Goal: Information Seeking & Learning: Learn about a topic

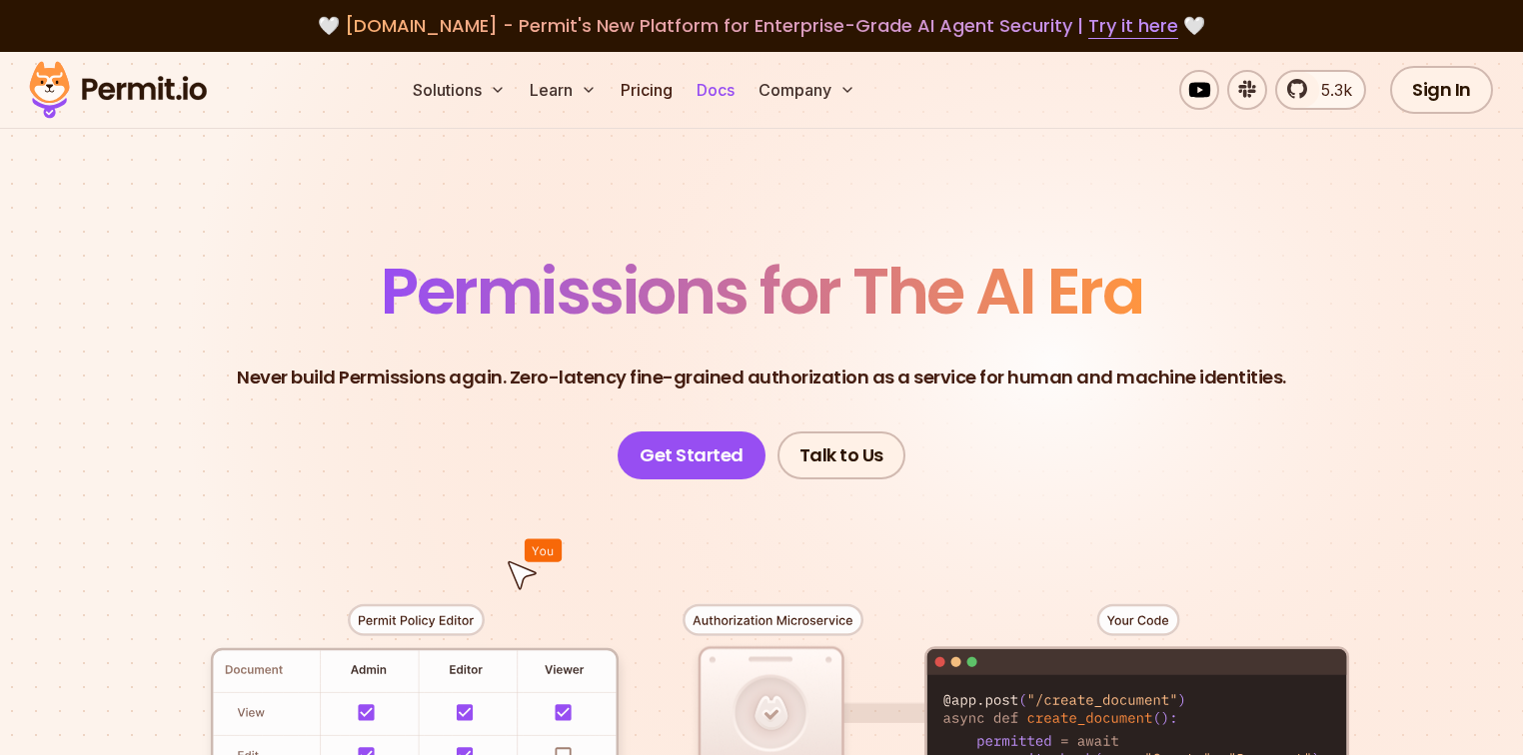
click at [742, 100] on link "Docs" at bounding box center [715, 90] width 54 height 40
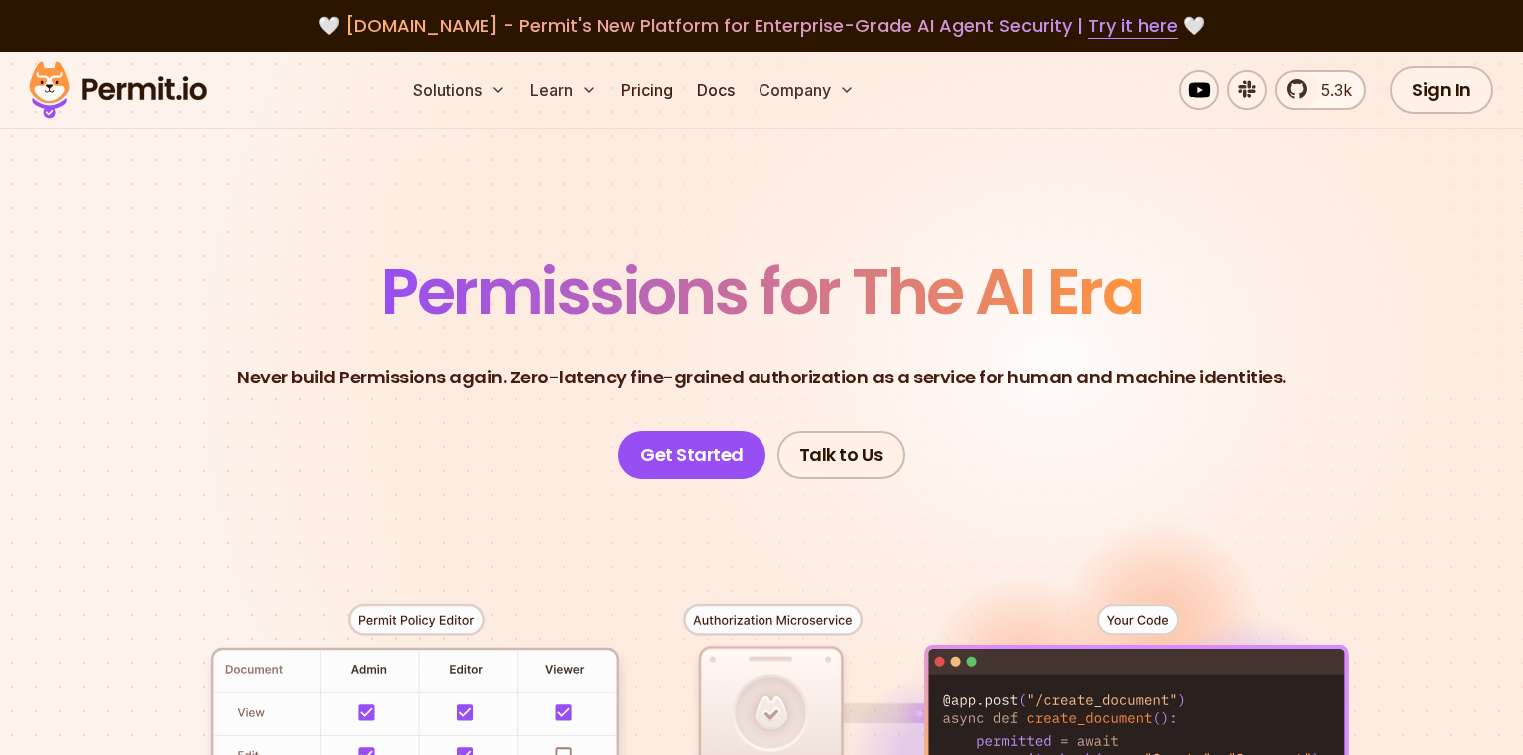
scroll to position [160, 0]
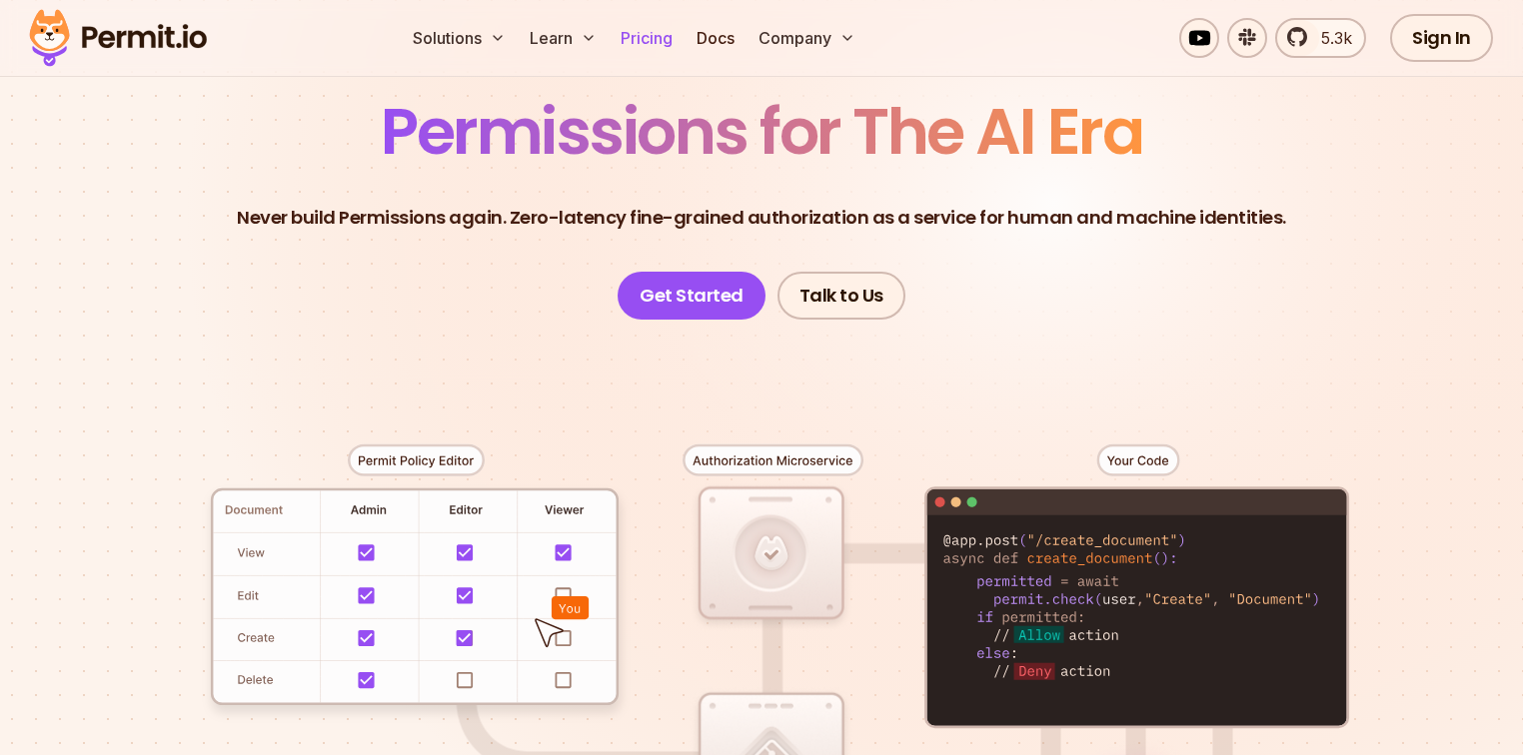
click at [680, 45] on link "Pricing" at bounding box center [646, 38] width 68 height 40
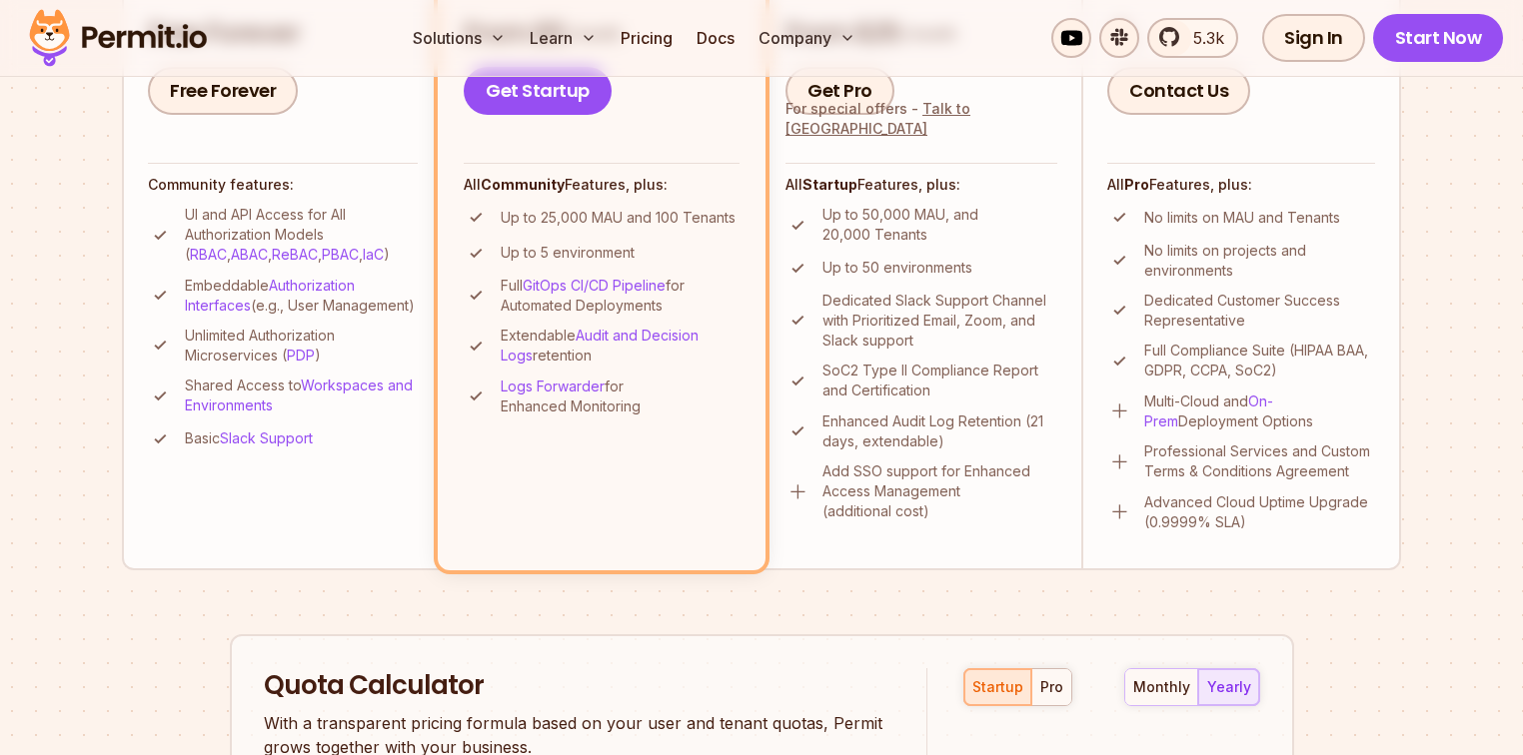
scroll to position [639, 0]
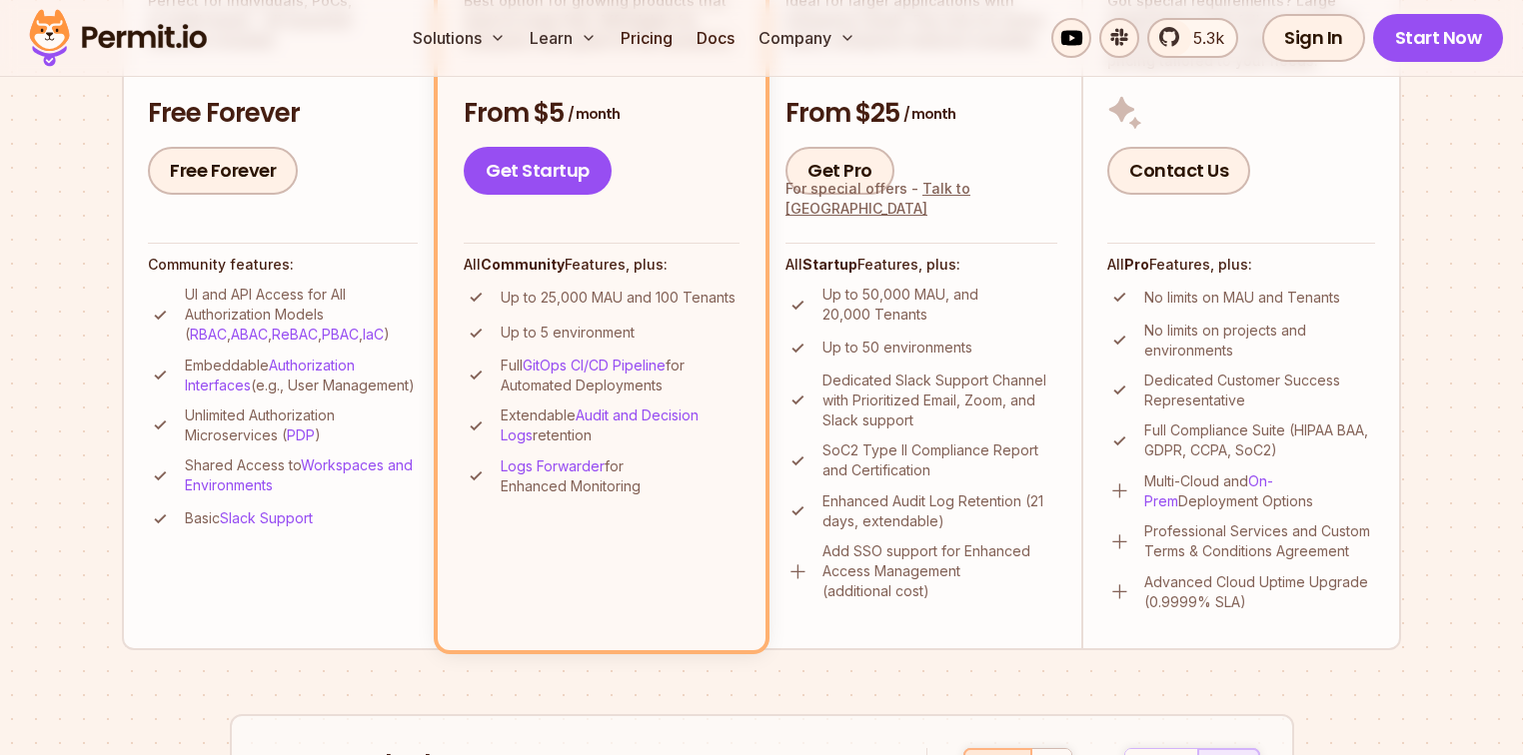
click at [871, 495] on p "Enhanced Audit Log Retention (21 days, extendable)" at bounding box center [939, 512] width 235 height 40
click at [607, 478] on p "Logs Forwarder for Enhanced Monitoring" at bounding box center [620, 477] width 239 height 40
click at [608, 478] on p "Logs Forwarder for Enhanced Monitoring" at bounding box center [620, 477] width 239 height 40
click at [610, 478] on p "Logs Forwarder for Enhanced Monitoring" at bounding box center [620, 477] width 239 height 40
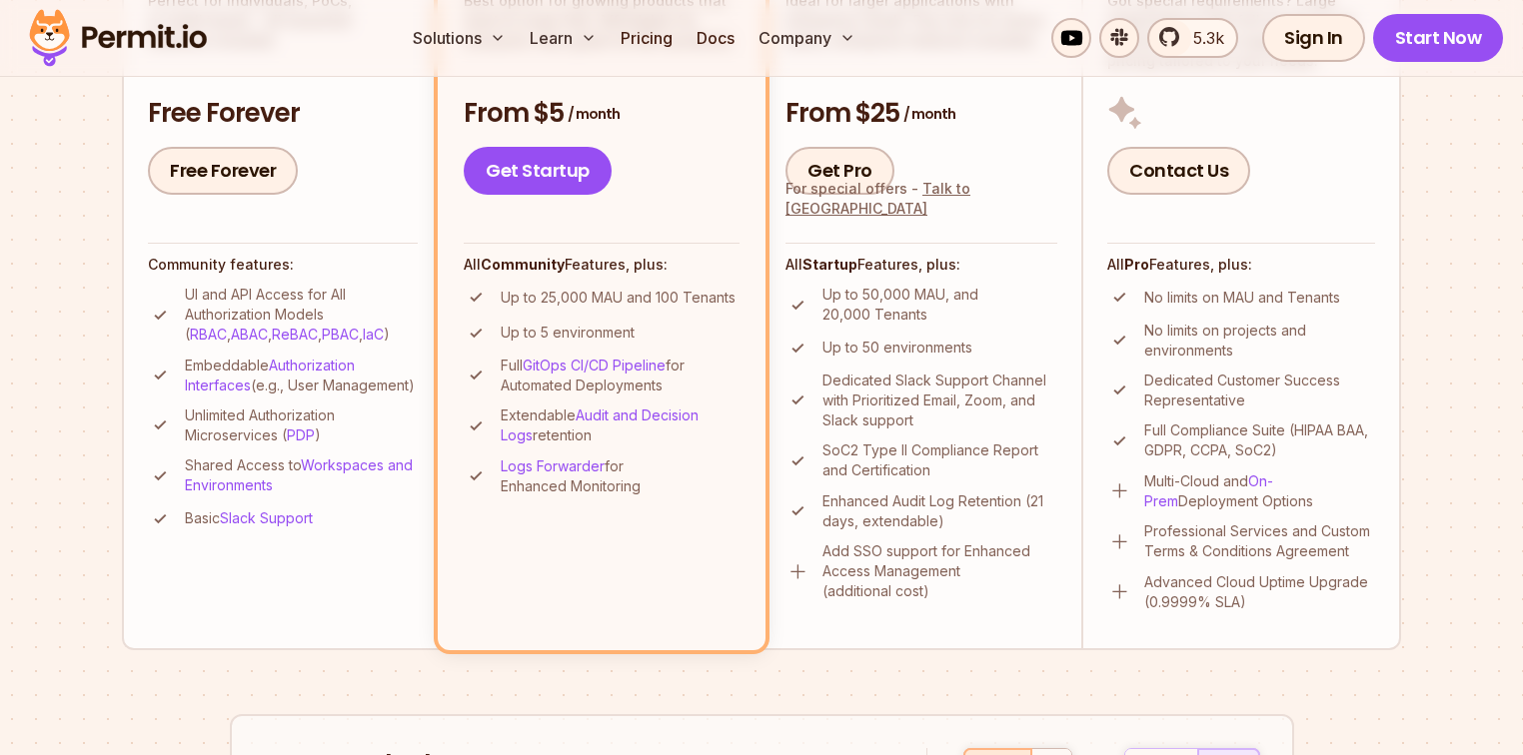
click at [590, 437] on p "Extendable Audit and Decision Logs retention" at bounding box center [620, 426] width 239 height 40
click at [539, 110] on h3 "From $5 / month" at bounding box center [602, 114] width 276 height 36
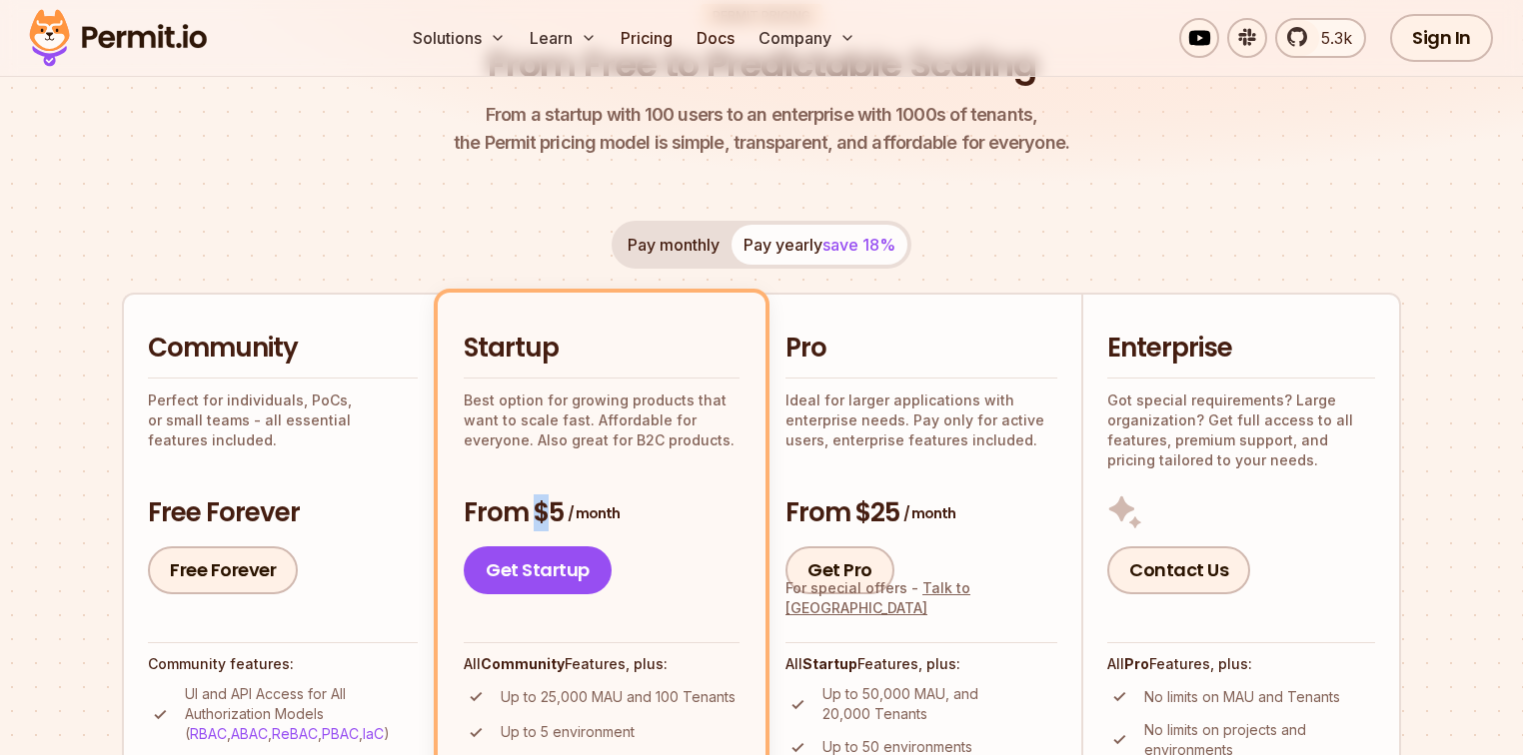
scroll to position [0, 0]
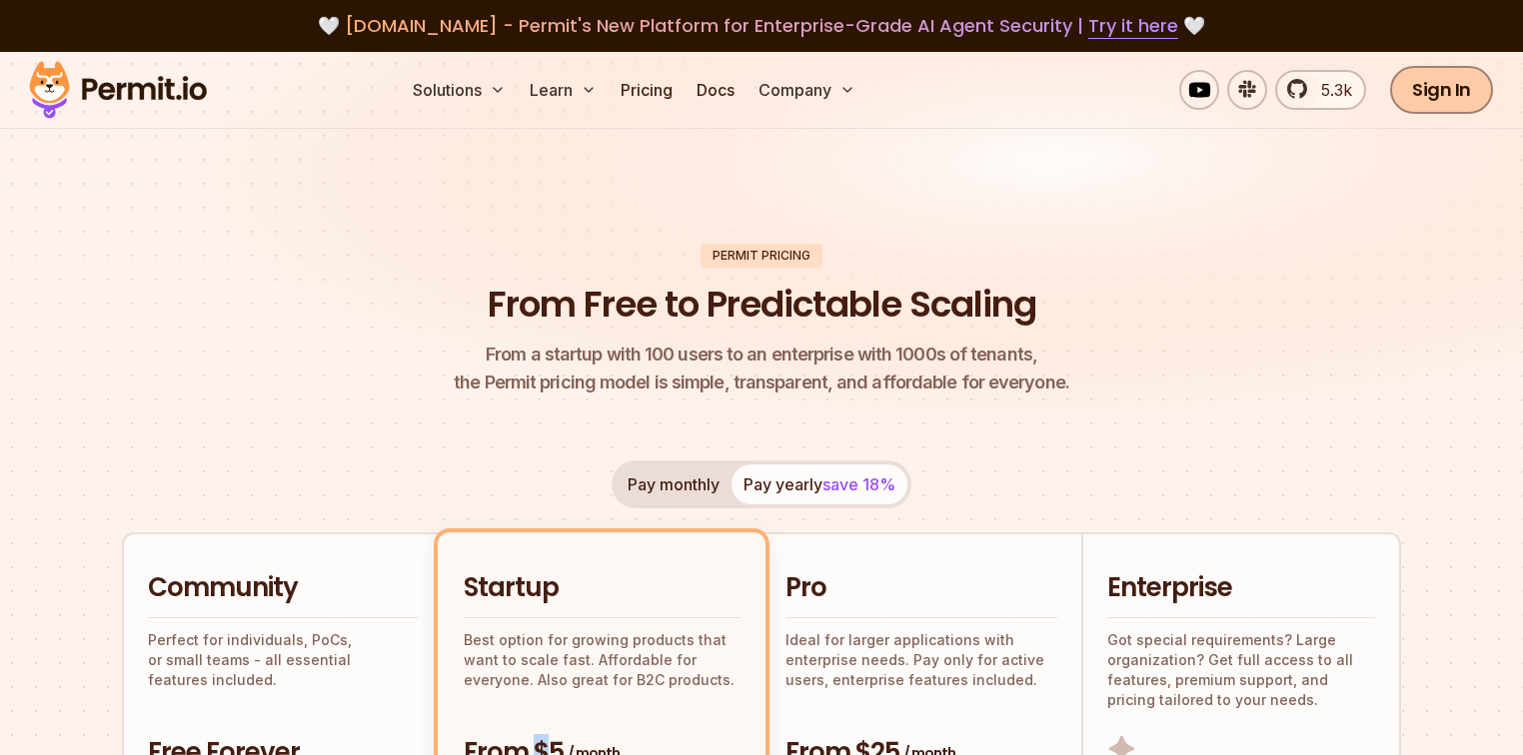
click at [1446, 94] on link "Sign In" at bounding box center [1441, 90] width 103 height 48
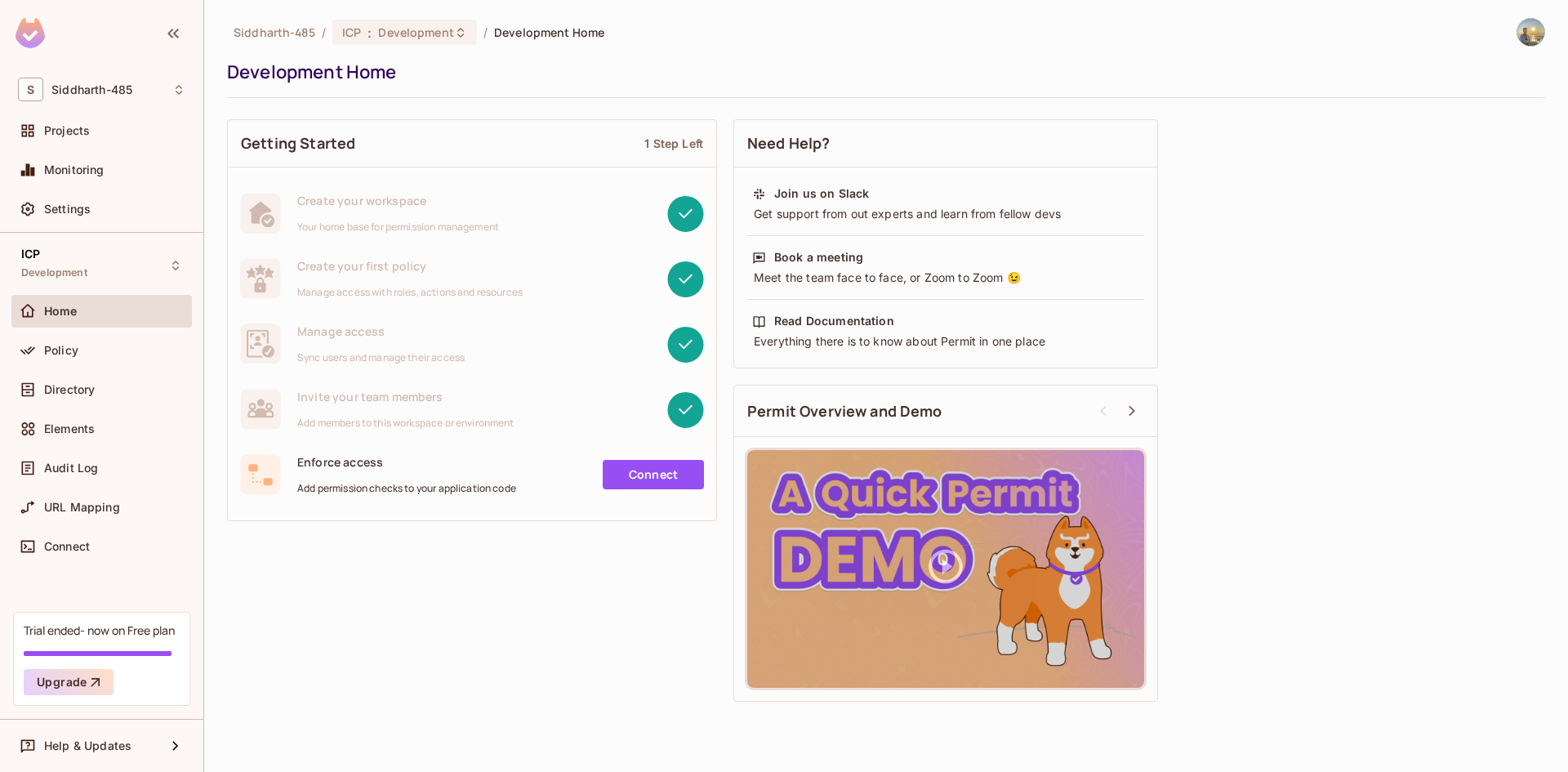
click at [103, 306] on div "Home" at bounding box center [114, 312] width 141 height 13
click at [114, 381] on div "Directory" at bounding box center [101, 390] width 168 height 20
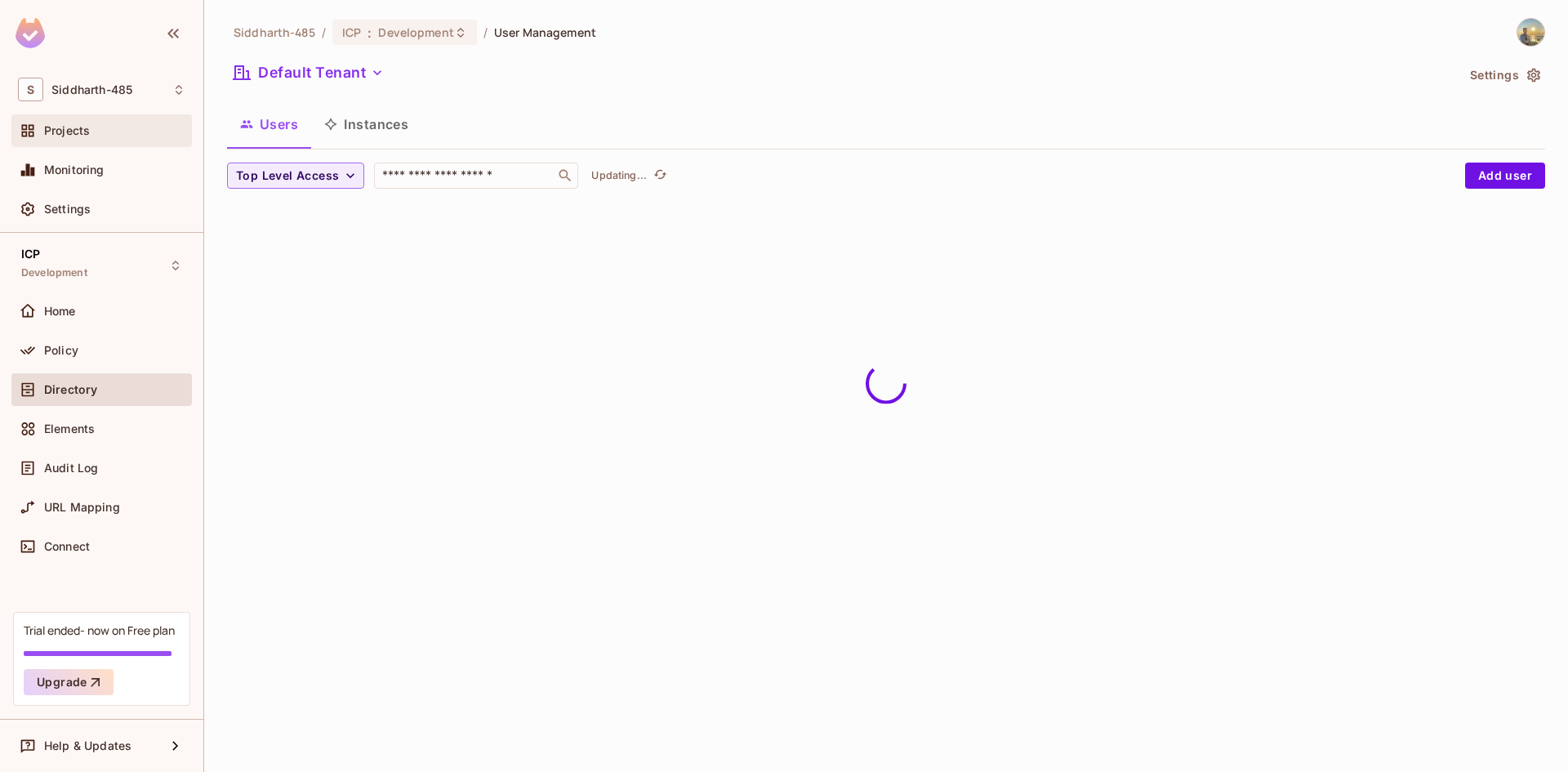
click at [87, 136] on span "Projects" at bounding box center [67, 131] width 46 height 13
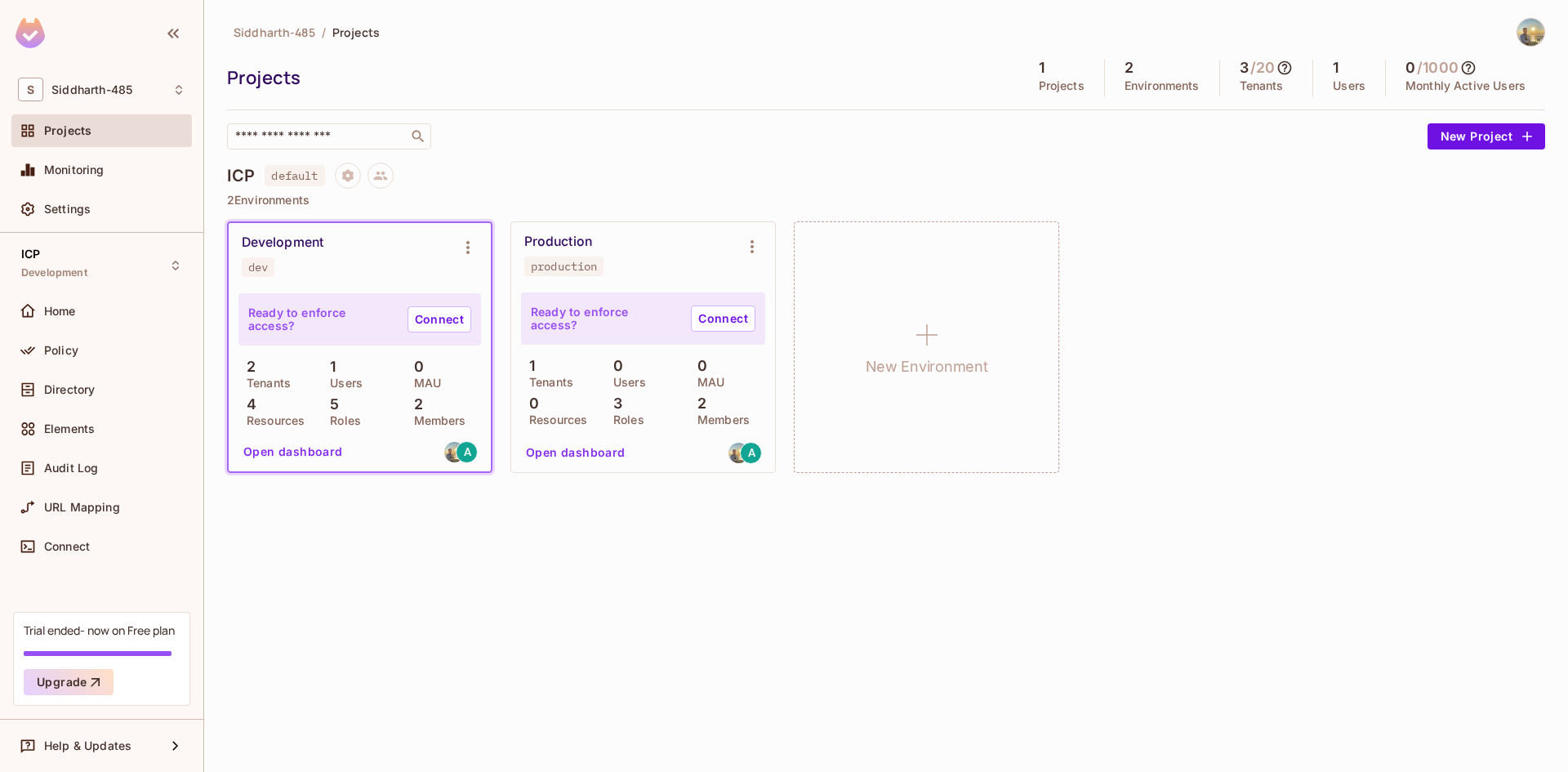
click at [350, 421] on p "Roles" at bounding box center [342, 421] width 39 height 13
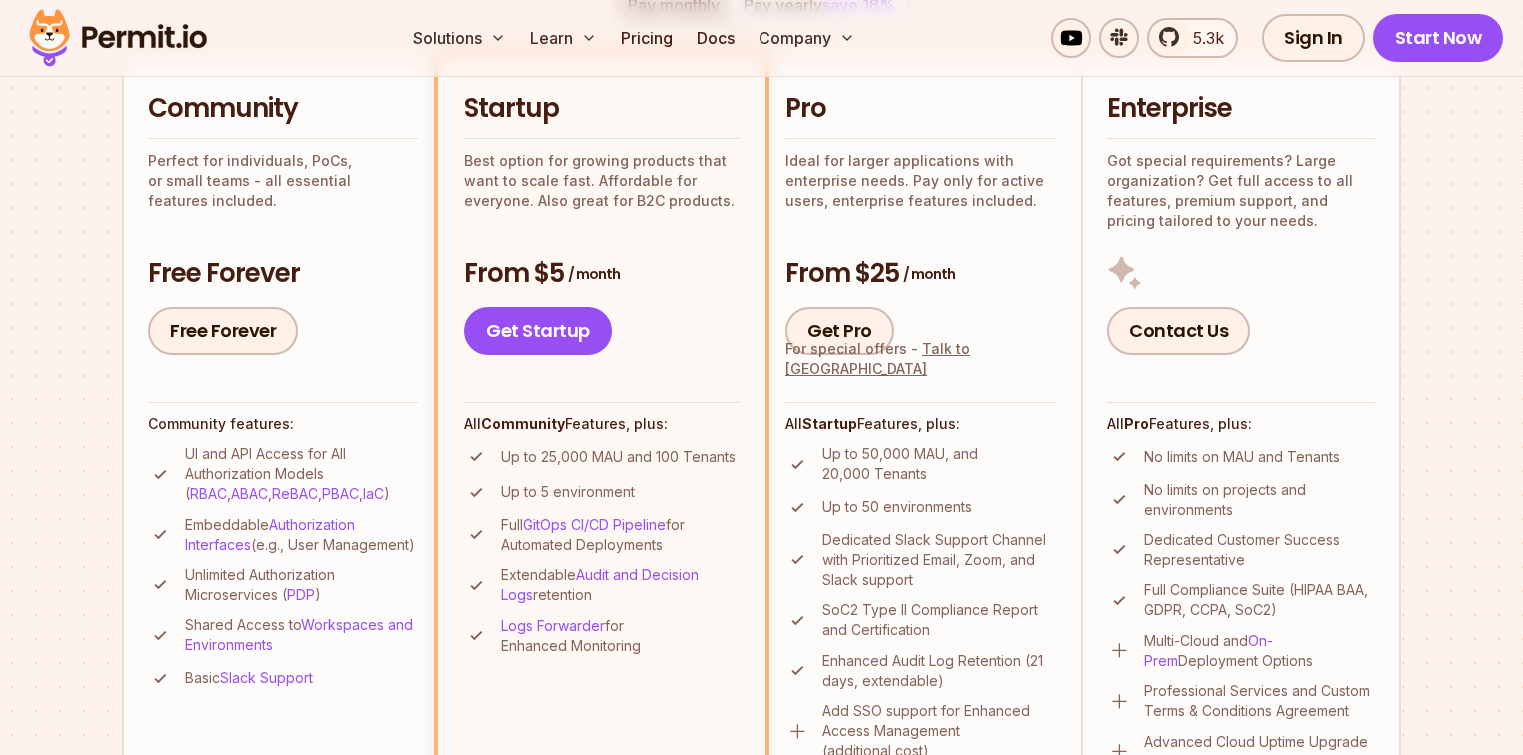
scroll to position [639, 0]
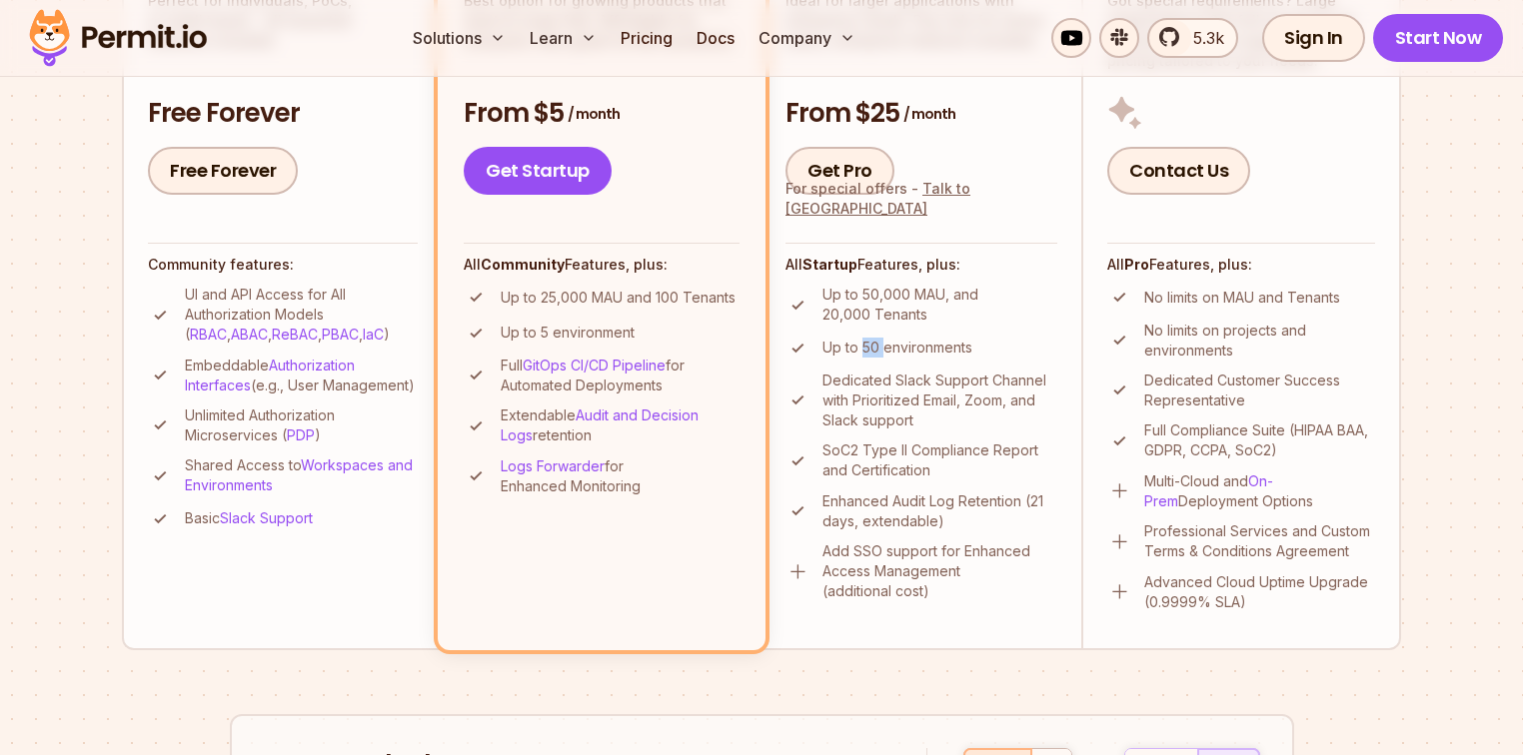
drag, startPoint x: 863, startPoint y: 348, endPoint x: 882, endPoint y: 350, distance: 19.1
click at [882, 350] on p "Up to 50 environments" at bounding box center [897, 348] width 150 height 20
drag, startPoint x: 823, startPoint y: 310, endPoint x: 866, endPoint y: 313, distance: 43.1
click at [866, 313] on p "Up to 50,000 MAU, and 20,000 Tenants" at bounding box center [939, 305] width 235 height 40
